Goal: Check status: Check status

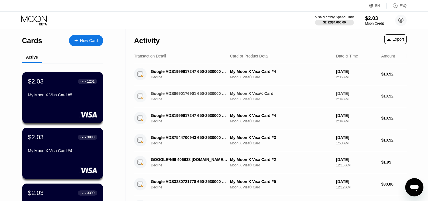
scroll to position [32, 0]
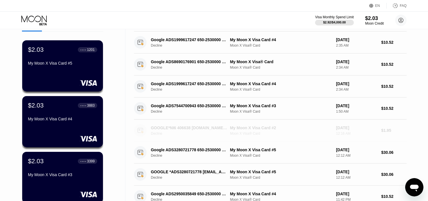
click at [191, 129] on div "GOOGLE*NI6 406638 [DOMAIN_NAME][URL][GEOGRAPHIC_DATA]" at bounding box center [189, 127] width 76 height 5
